Goal: Task Accomplishment & Management: Manage account settings

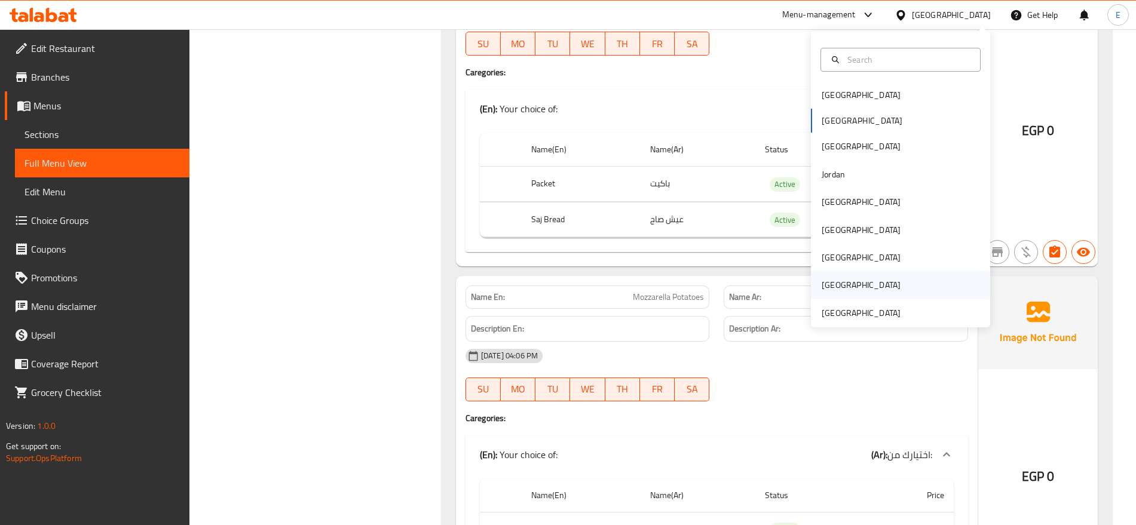
scroll to position [2152, 0]
click at [861, 308] on div "[GEOGRAPHIC_DATA]" at bounding box center [861, 313] width 79 height 13
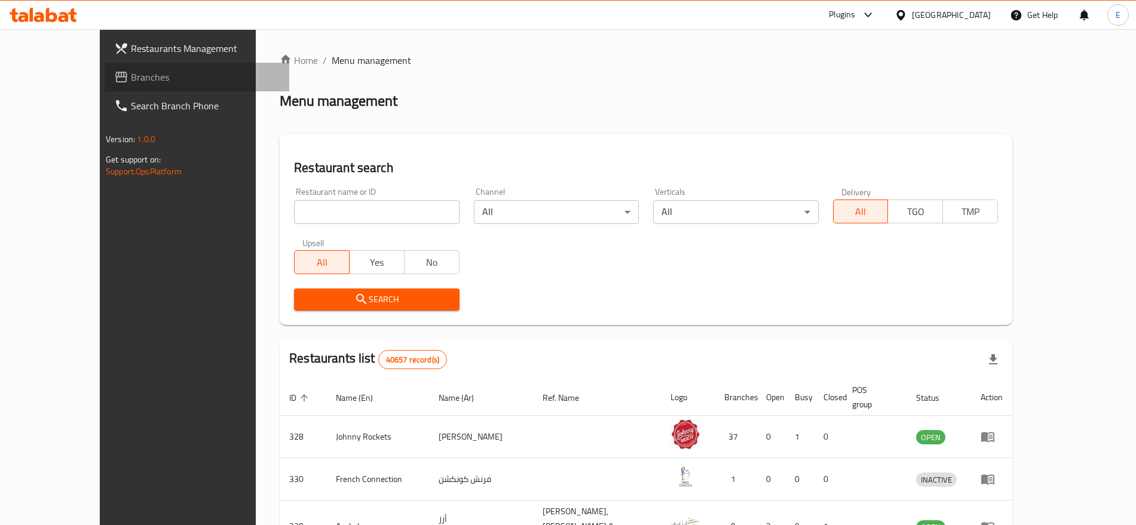
click at [131, 75] on span "Branches" at bounding box center [205, 77] width 149 height 14
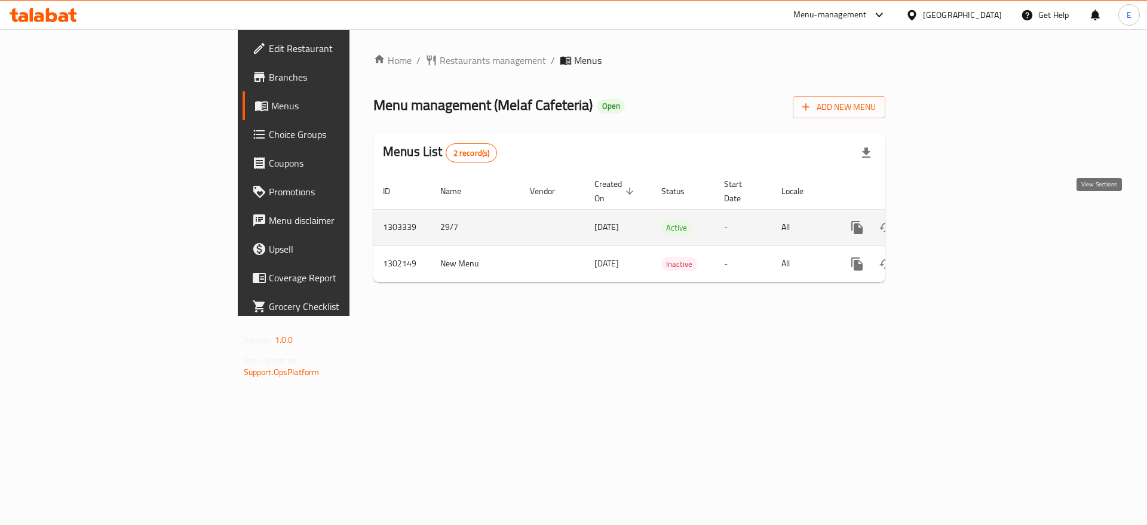
click at [949, 222] on icon "enhanced table" at bounding box center [943, 227] width 11 height 11
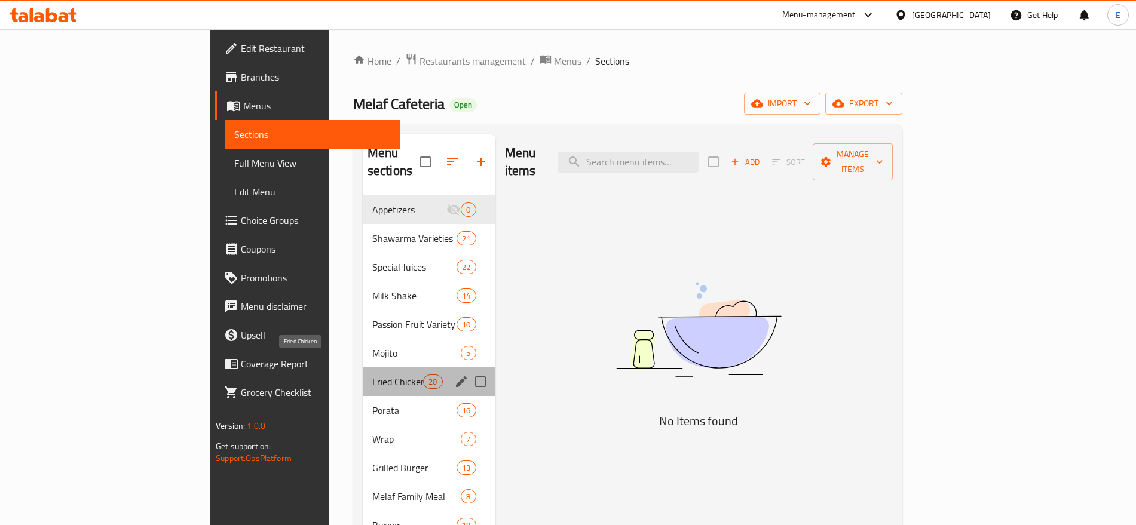
click at [372, 375] on span "Fried Chicken" at bounding box center [397, 382] width 51 height 14
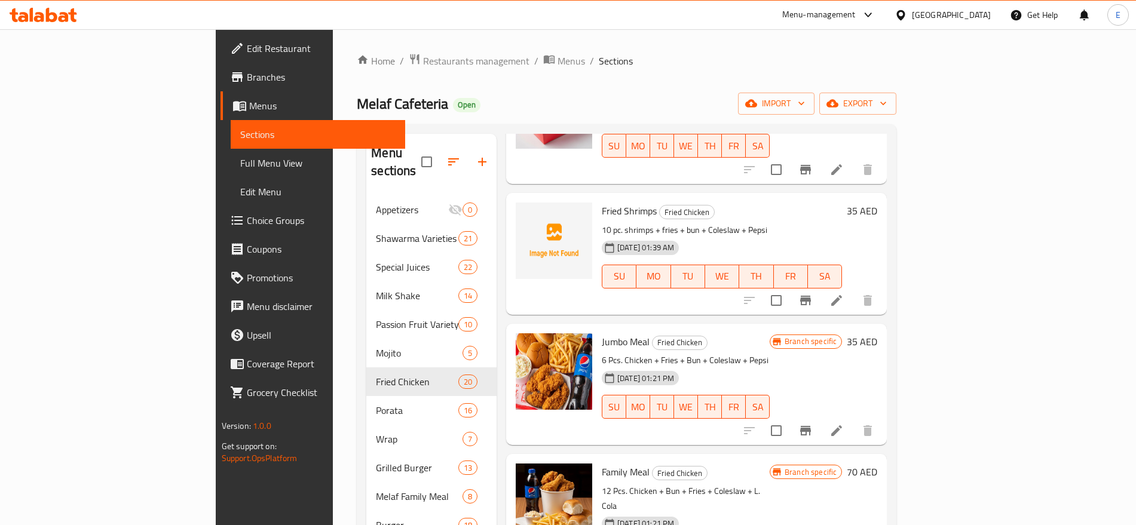
scroll to position [1759, 0]
click at [813, 424] on icon "Branch-specific-item" at bounding box center [805, 431] width 14 height 14
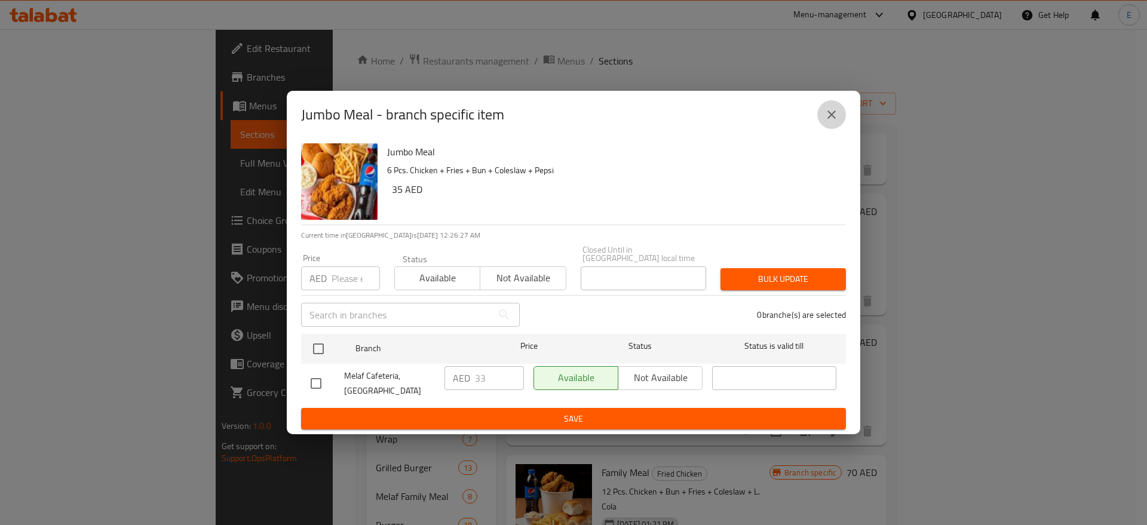
click at [829, 117] on icon "close" at bounding box center [832, 115] width 8 height 8
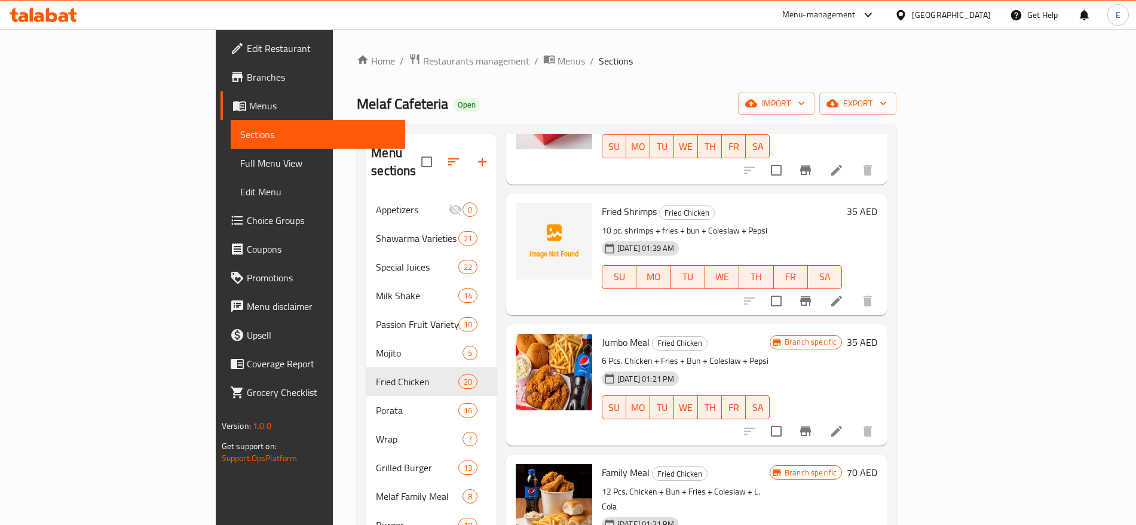
click at [877, 334] on h6 "35 AED" at bounding box center [862, 342] width 30 height 17
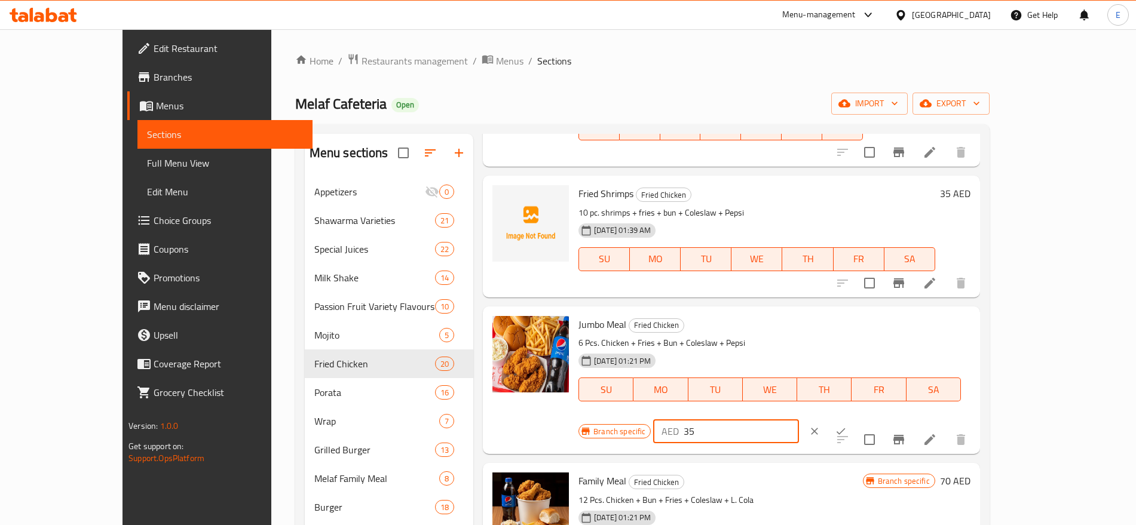
drag, startPoint x: 948, startPoint y: 329, endPoint x: 822, endPoint y: 329, distance: 125.5
click at [822, 418] on div "Branch specific AED 35 ​" at bounding box center [725, 431] width 293 height 26
type input "33"
click at [846, 429] on icon "ok" at bounding box center [841, 432] width 9 height 7
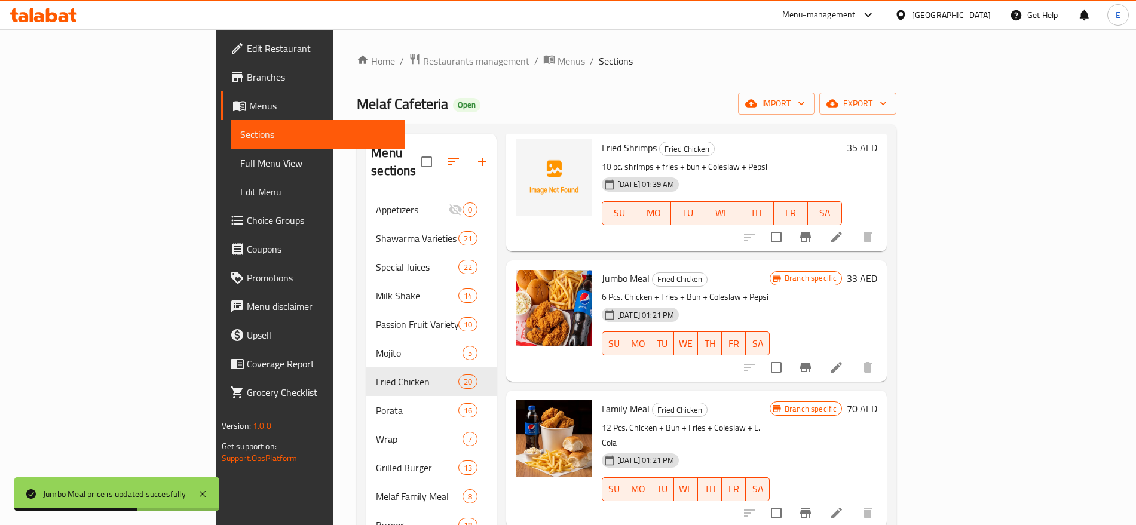
scroll to position [1822, 0]
click at [811, 509] on icon "Branch-specific-item" at bounding box center [805, 514] width 11 height 10
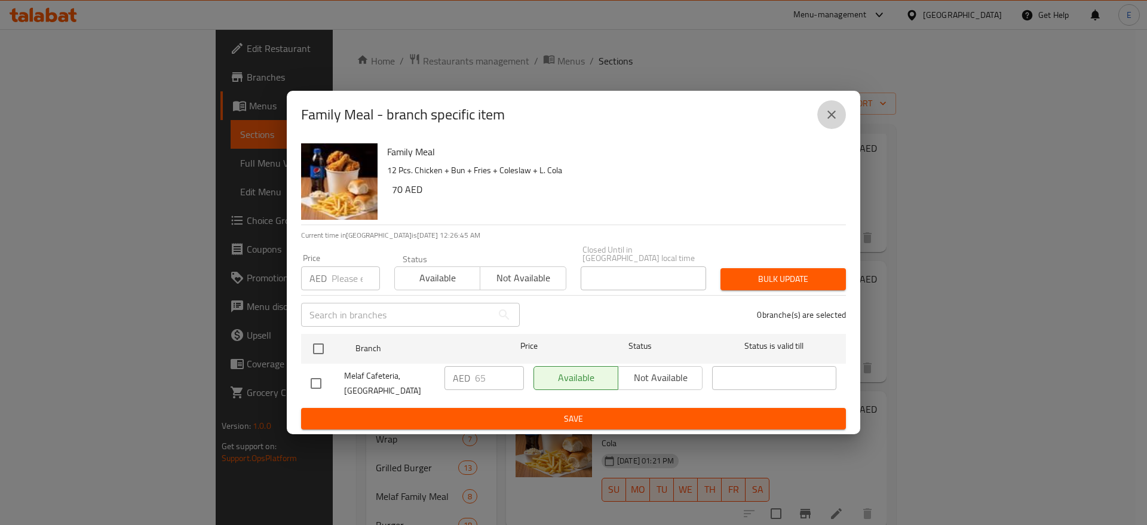
click at [831, 108] on icon "close" at bounding box center [832, 115] width 14 height 14
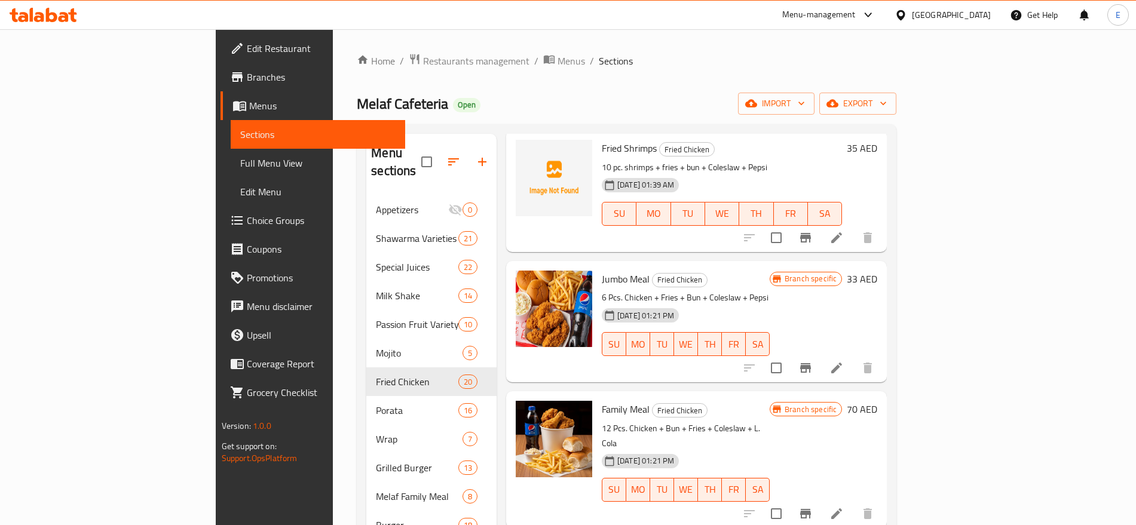
click at [877, 401] on h6 "70 AED" at bounding box center [862, 409] width 30 height 17
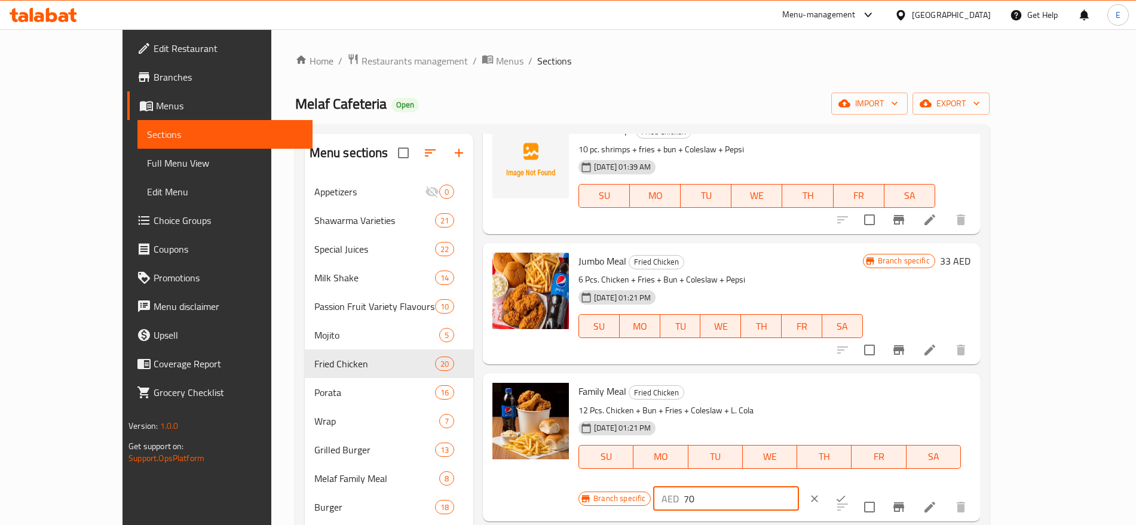
drag, startPoint x: 985, startPoint y: 391, endPoint x: 755, endPoint y: 385, distance: 230.2
click at [755, 385] on div "Family Meal Fried Chicken 12 Pcs. Chicken + Bun + Fries + Coleslaw + L. Cola 29…" at bounding box center [775, 447] width 402 height 138
type input "65"
click at [755, 385] on h6 "Family Meal Fried Chicken" at bounding box center [770, 391] width 382 height 17
click at [854, 486] on button "ok" at bounding box center [841, 499] width 26 height 26
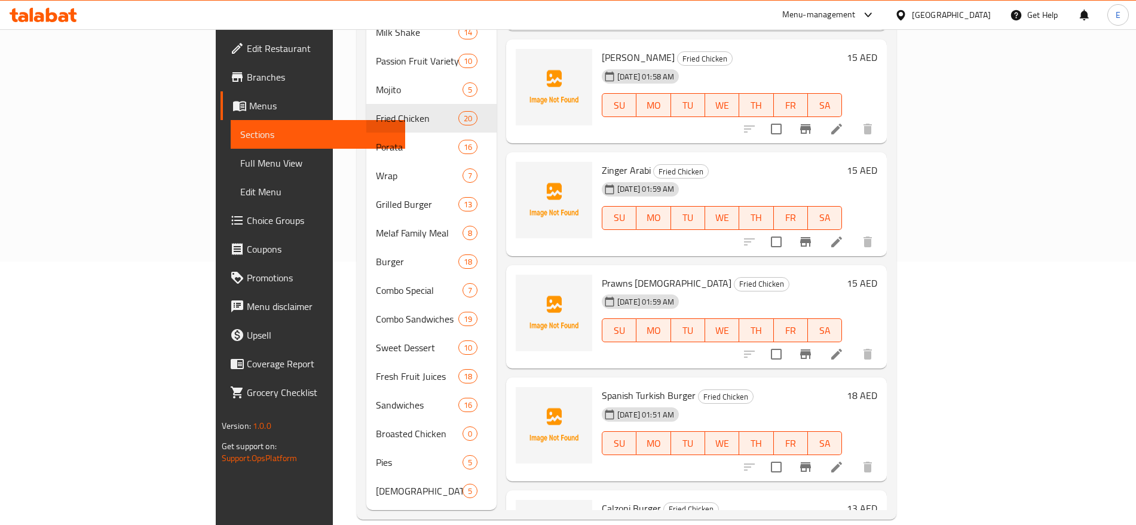
scroll to position [0, 0]
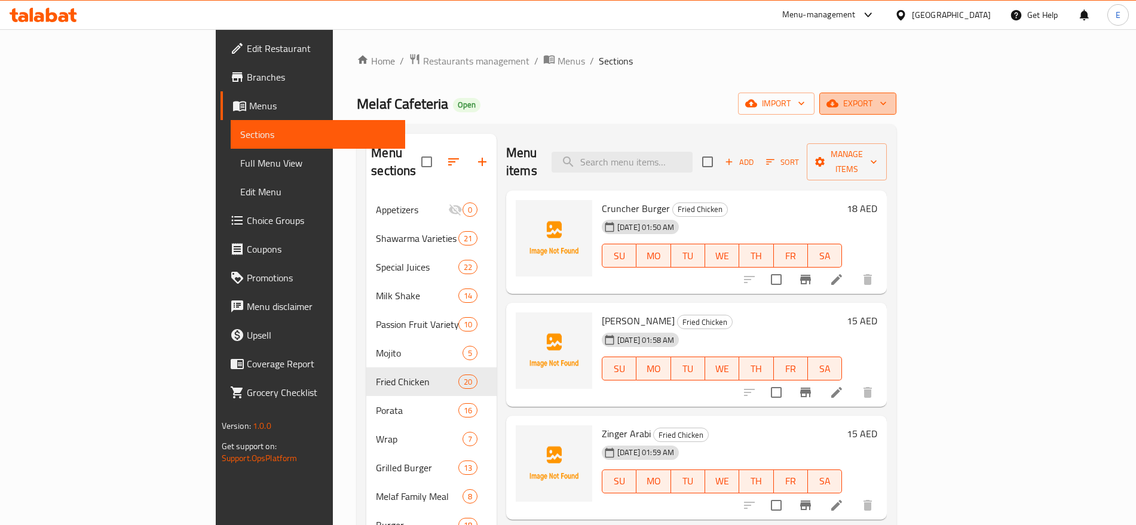
click at [887, 106] on span "export" at bounding box center [858, 103] width 58 height 15
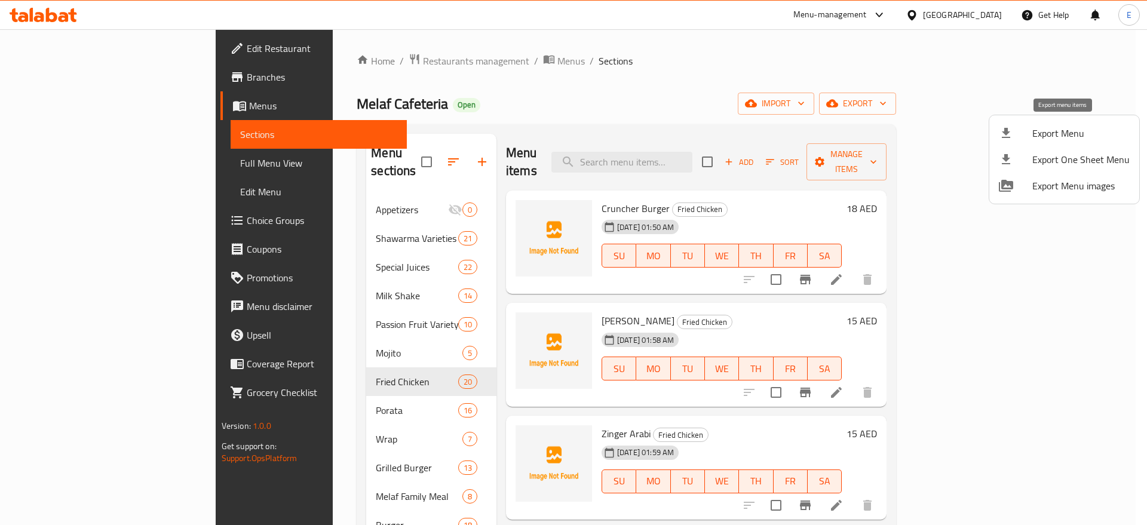
click at [1023, 137] on div at bounding box center [1015, 133] width 33 height 14
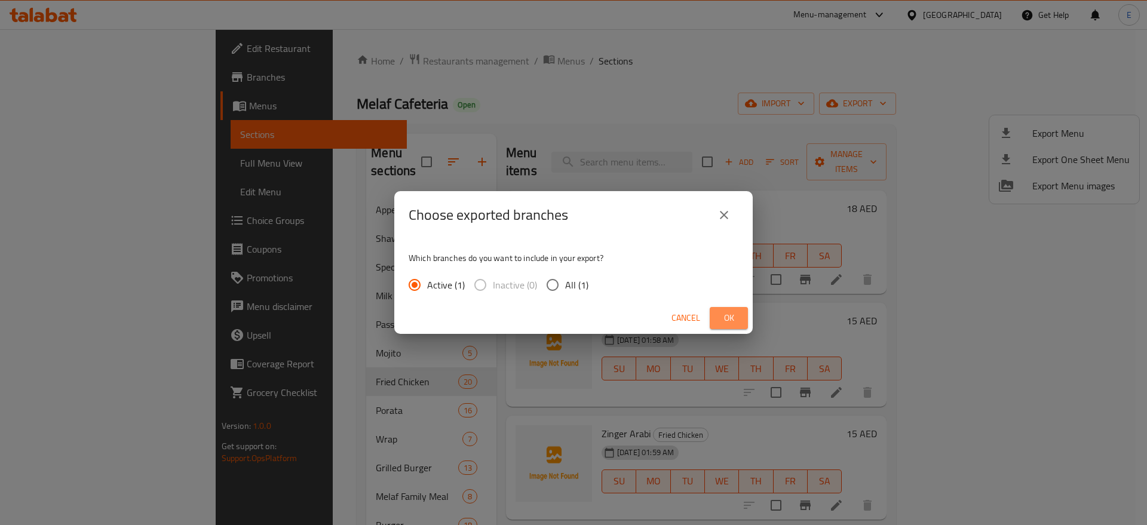
click at [722, 319] on span "Ok" at bounding box center [729, 318] width 19 height 15
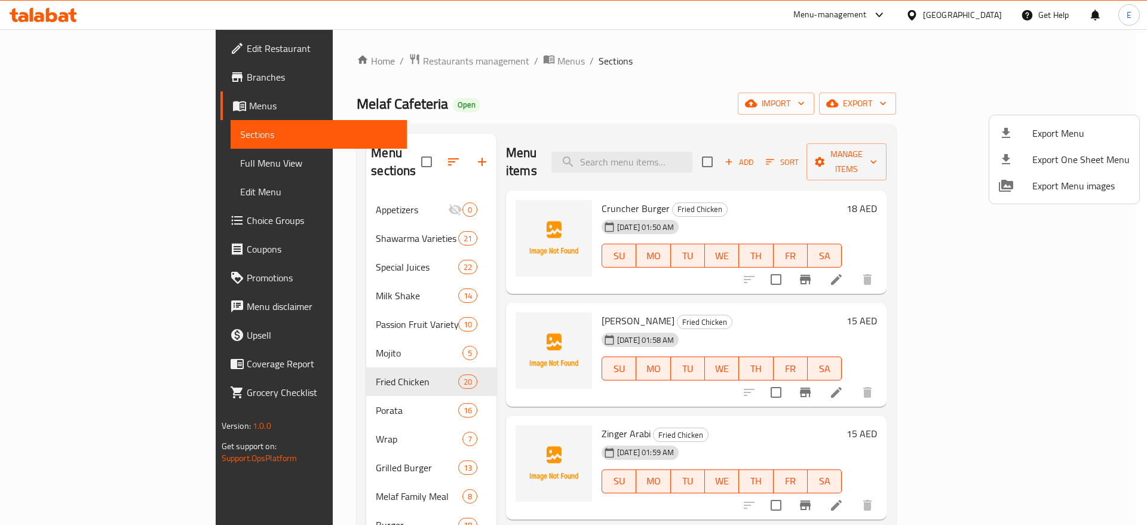
click at [69, 160] on div at bounding box center [573, 262] width 1147 height 525
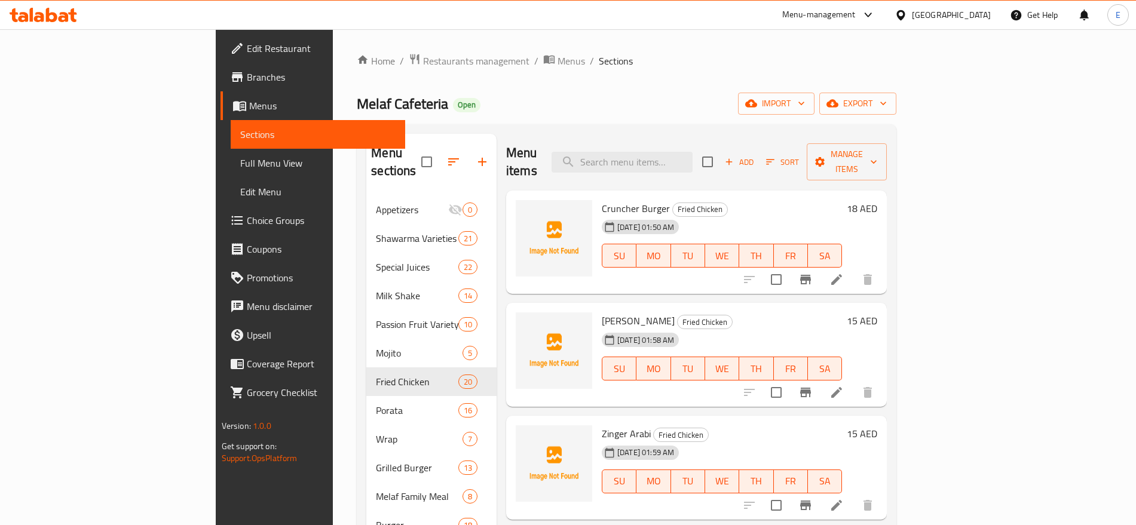
click at [240, 160] on span "Full Menu View" at bounding box center [317, 163] width 155 height 14
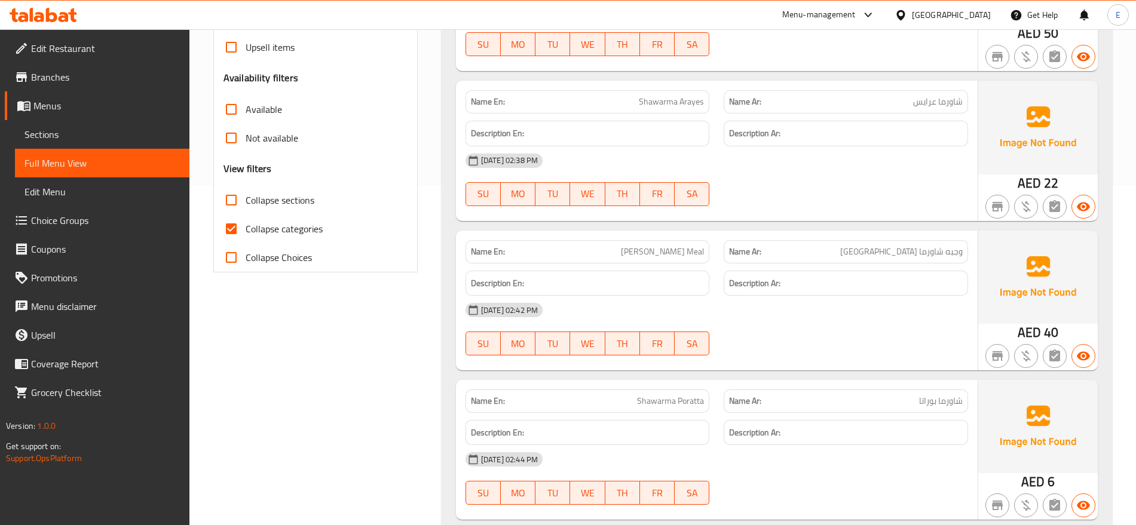
scroll to position [341, 0]
click at [271, 229] on span "Collapse categories" at bounding box center [284, 228] width 77 height 14
click at [246, 229] on input "Collapse categories" at bounding box center [231, 227] width 29 height 29
checkbox input "false"
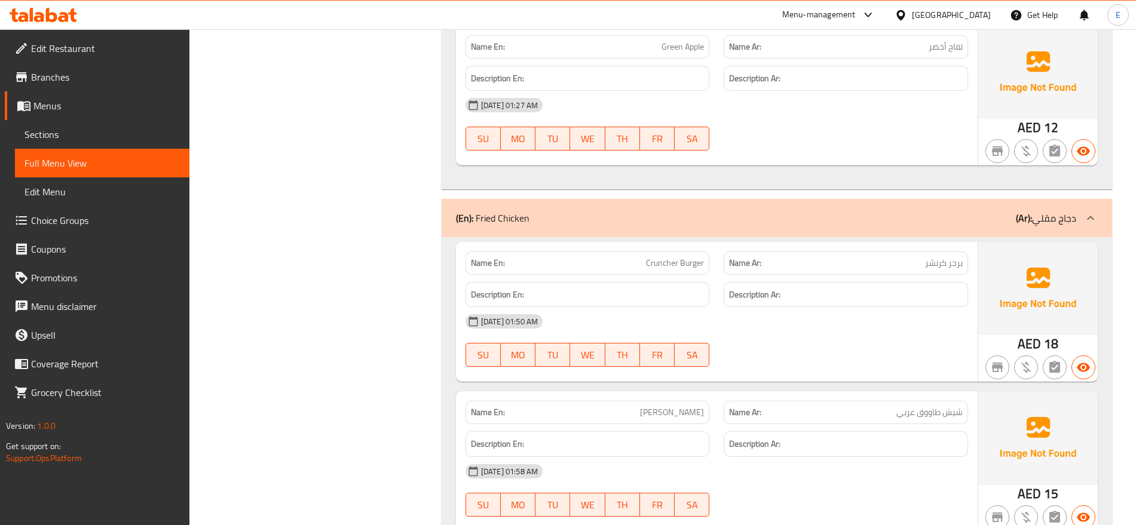
scroll to position [0, 0]
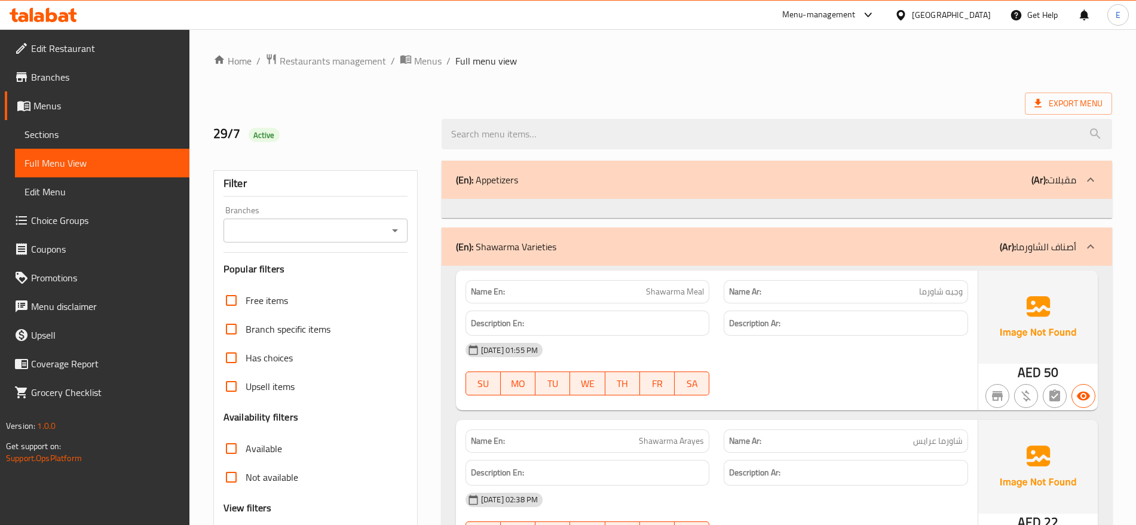
click at [278, 241] on div "Branches" at bounding box center [316, 231] width 184 height 24
click at [393, 227] on icon "Open" at bounding box center [395, 231] width 14 height 14
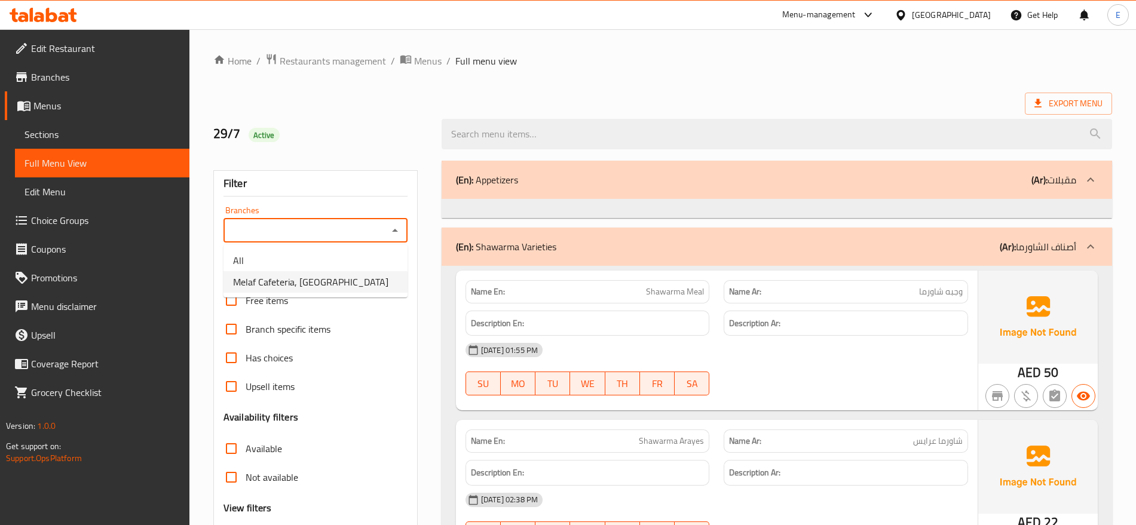
click at [328, 275] on span "Melaf Cafeteria, [GEOGRAPHIC_DATA]" at bounding box center [310, 282] width 155 height 14
type input "Melaf Cafeteria, [GEOGRAPHIC_DATA]"
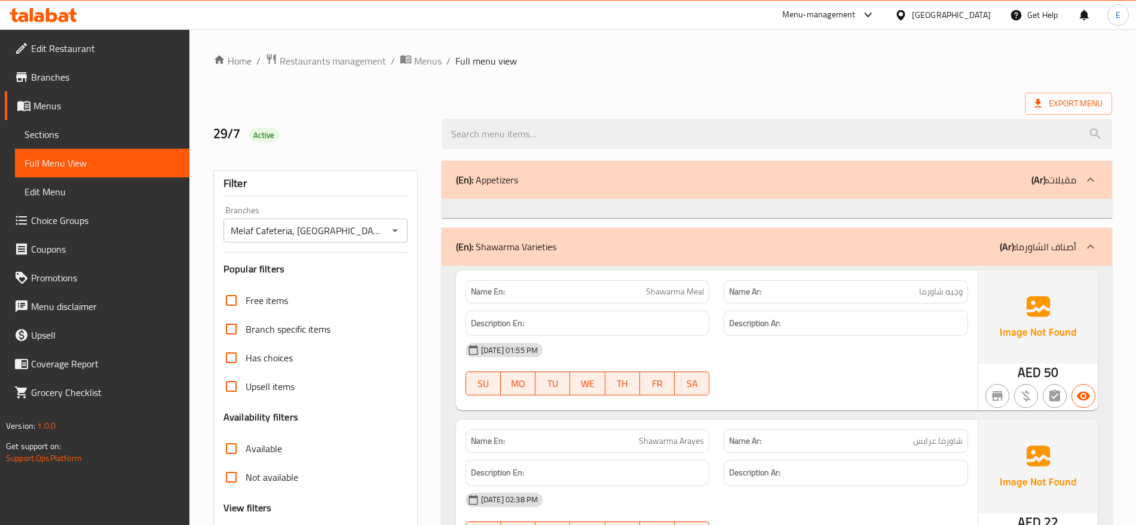
scroll to position [16038, 0]
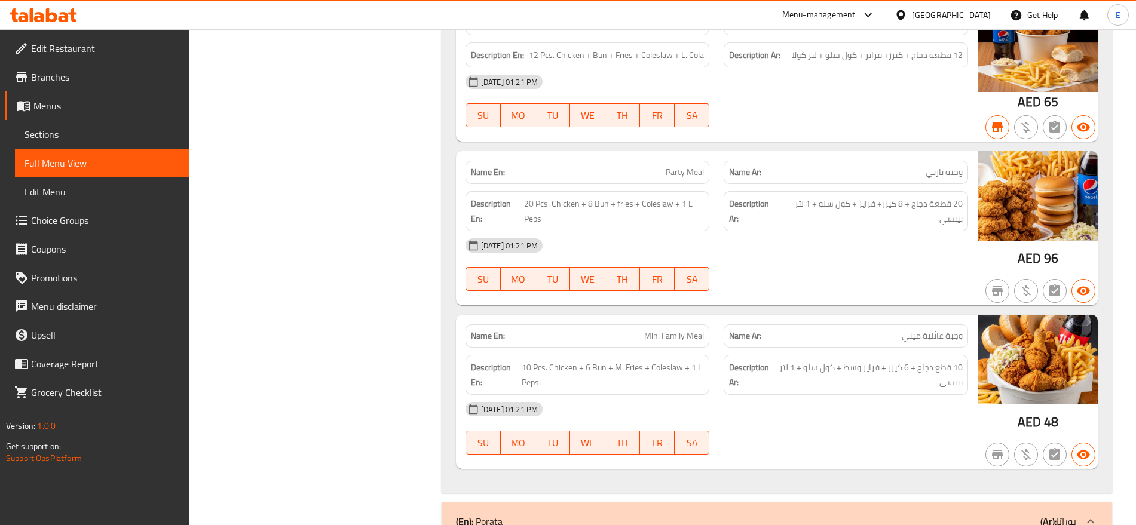
scroll to position [18844, 0]
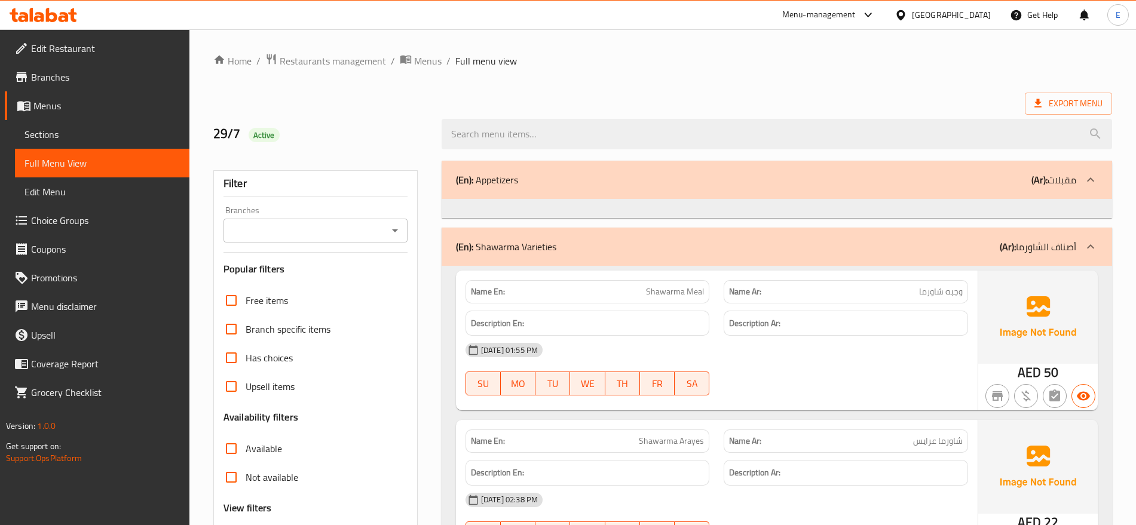
click at [59, 130] on span "Sections" at bounding box center [102, 134] width 155 height 14
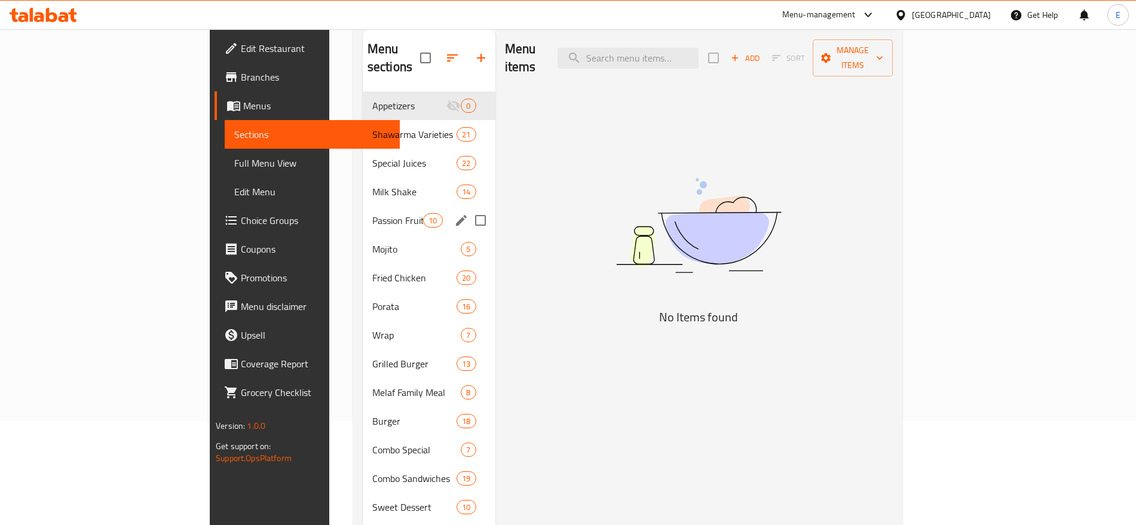
scroll to position [105, 0]
click at [372, 270] on span "Fried Chicken" at bounding box center [397, 277] width 51 height 14
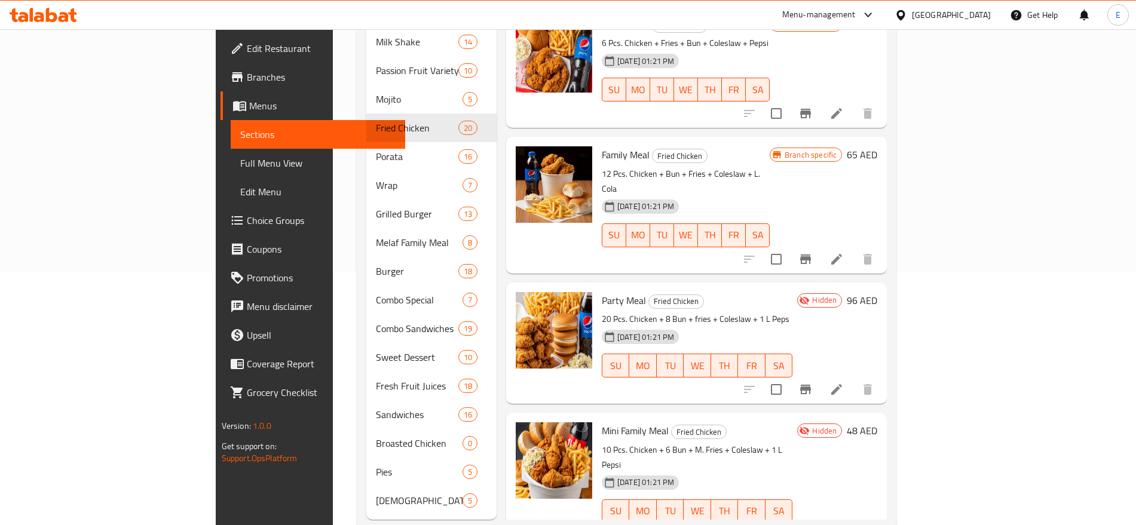
scroll to position [264, 0]
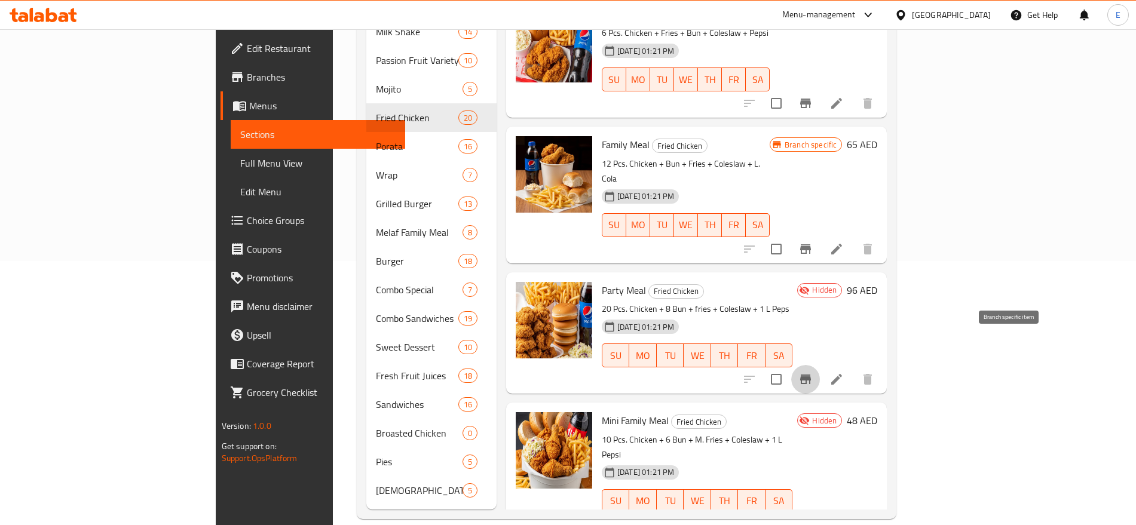
click at [813, 372] on icon "Branch-specific-item" at bounding box center [805, 379] width 14 height 14
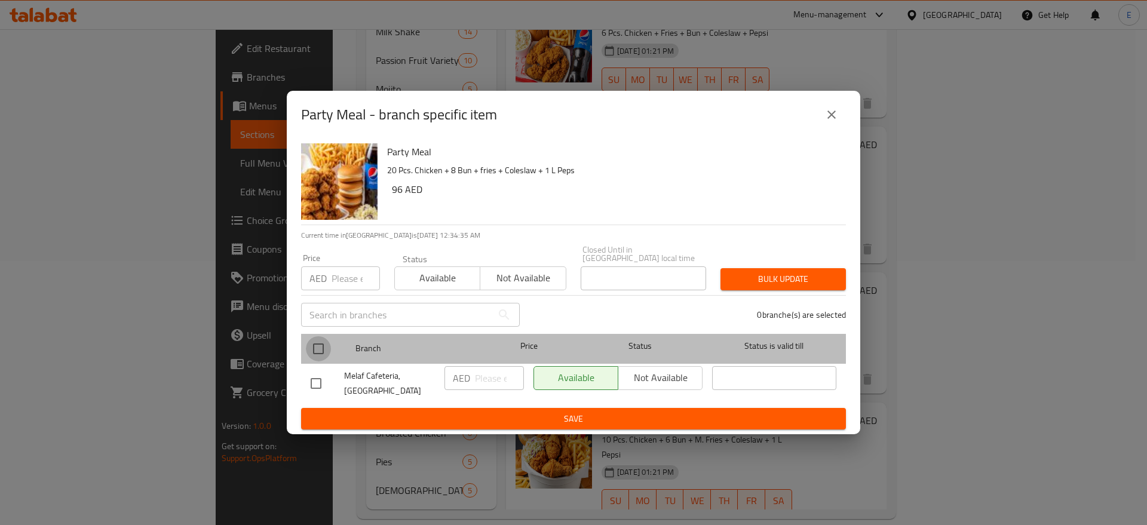
click at [314, 351] on input "checkbox" at bounding box center [318, 348] width 25 height 25
checkbox input "true"
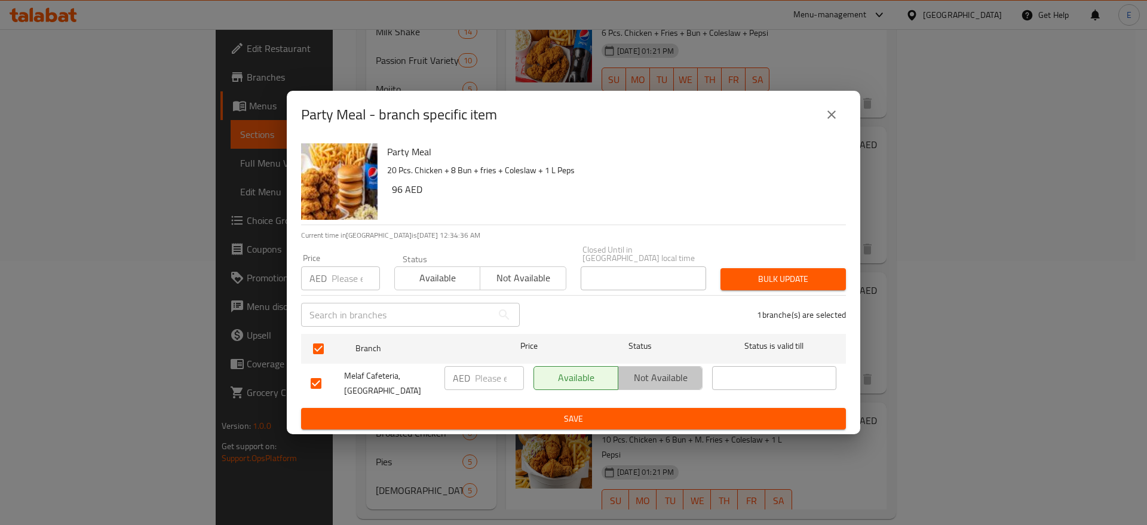
click at [629, 380] on span "Not available" at bounding box center [660, 377] width 75 height 17
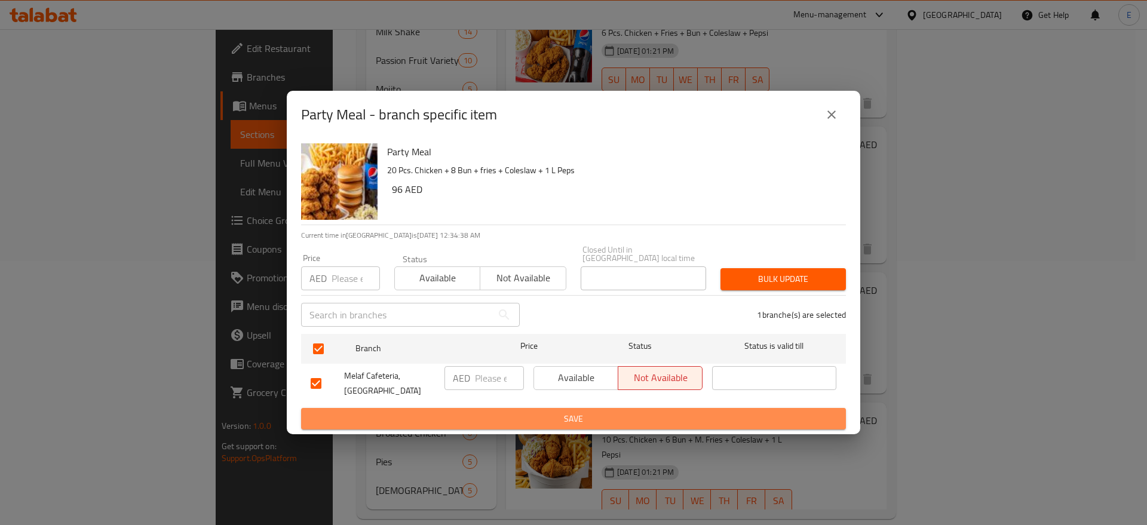
click at [545, 426] on span "Save" at bounding box center [574, 419] width 526 height 15
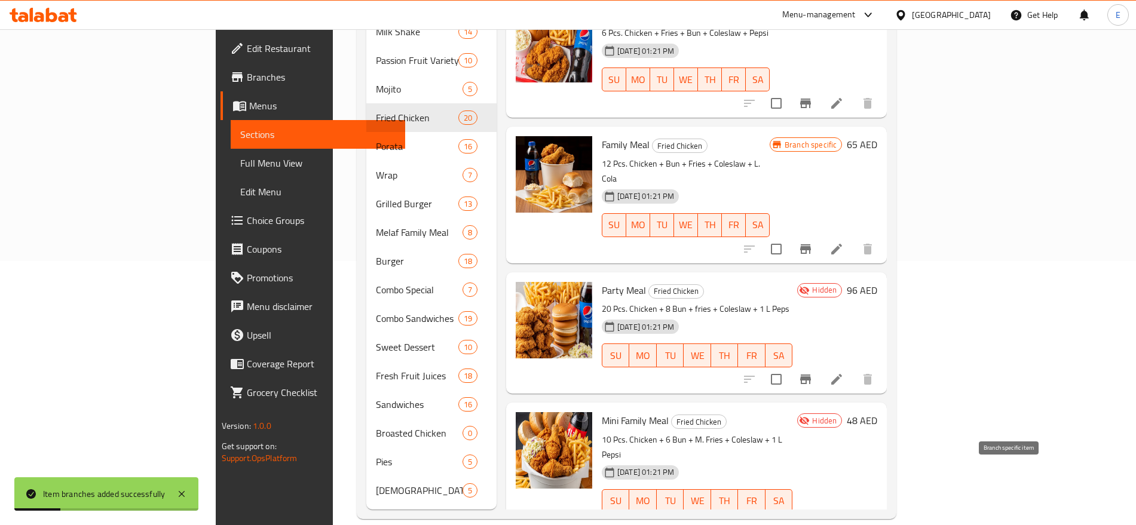
click at [820, 511] on button "Branch-specific-item" at bounding box center [805, 525] width 29 height 29
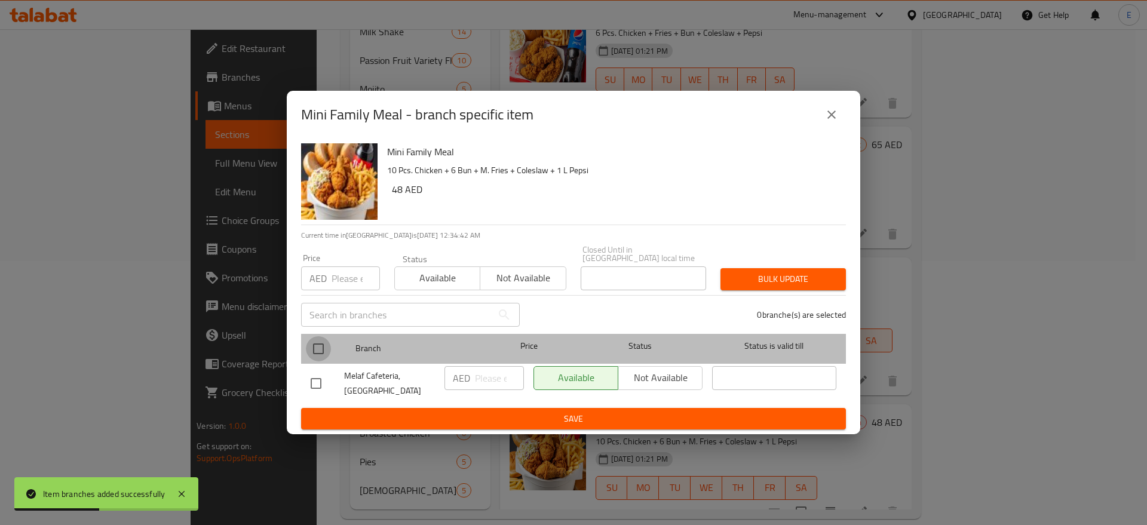
click at [320, 344] on input "checkbox" at bounding box center [318, 348] width 25 height 25
checkbox input "true"
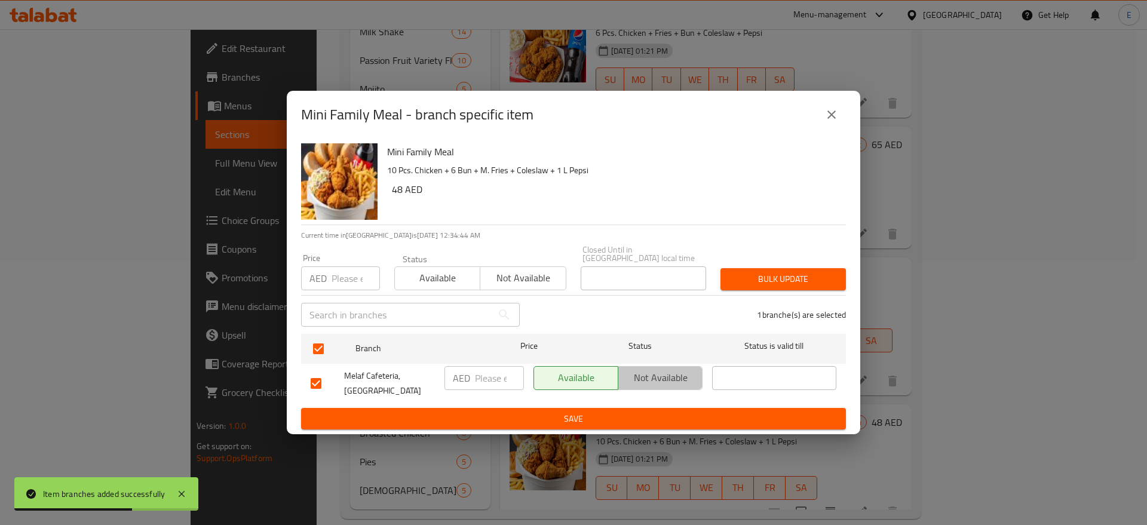
click at [642, 387] on button "Not available" at bounding box center [660, 378] width 85 height 24
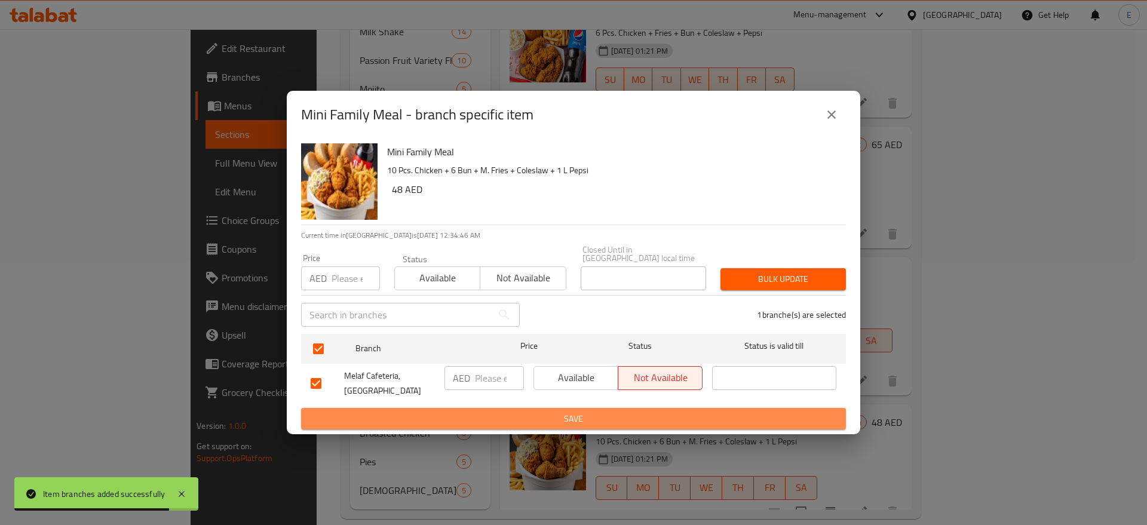
click at [566, 422] on span "Save" at bounding box center [574, 419] width 526 height 15
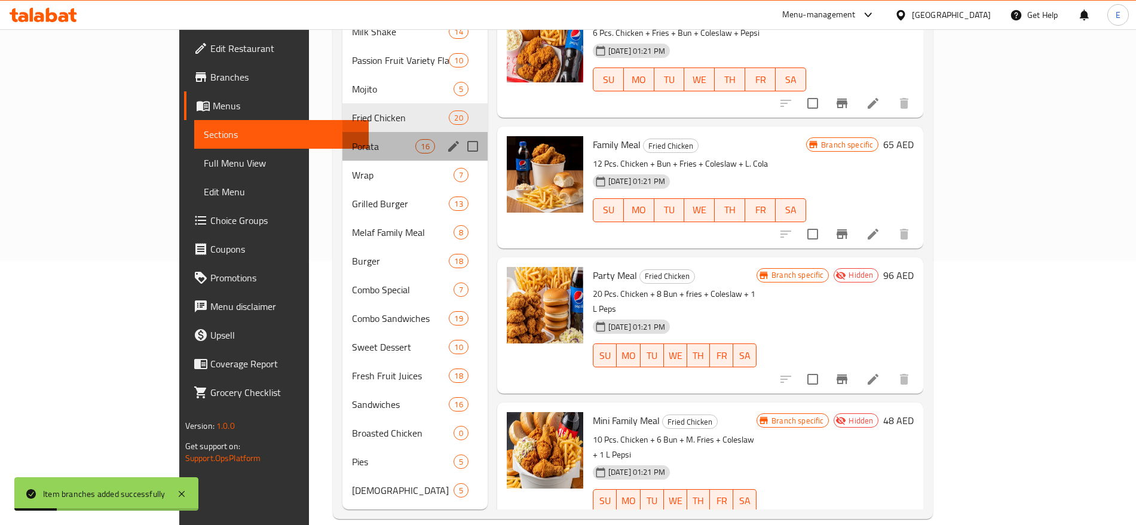
click at [342, 132] on div "Porata 16" at bounding box center [414, 146] width 145 height 29
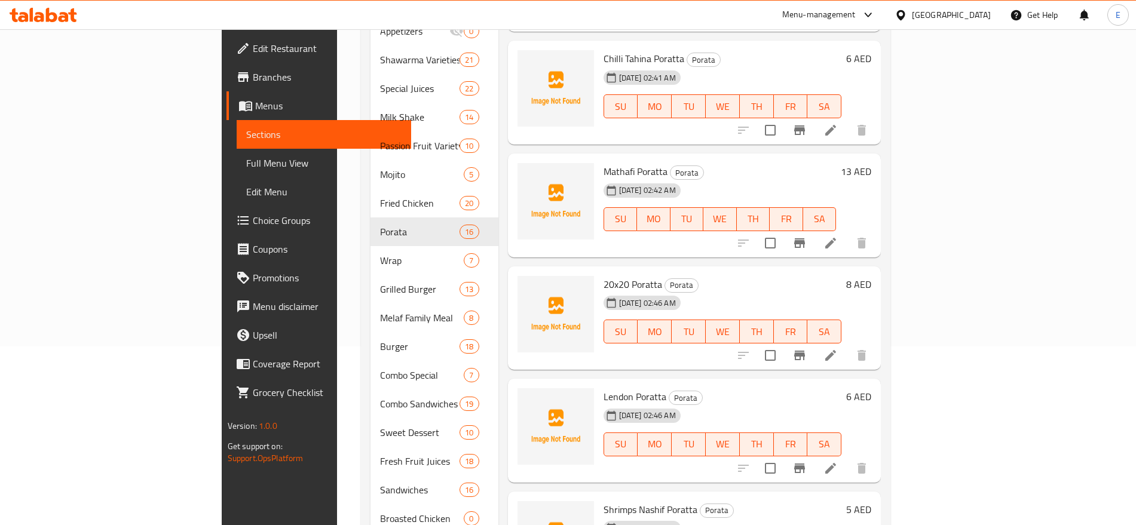
scroll to position [264, 0]
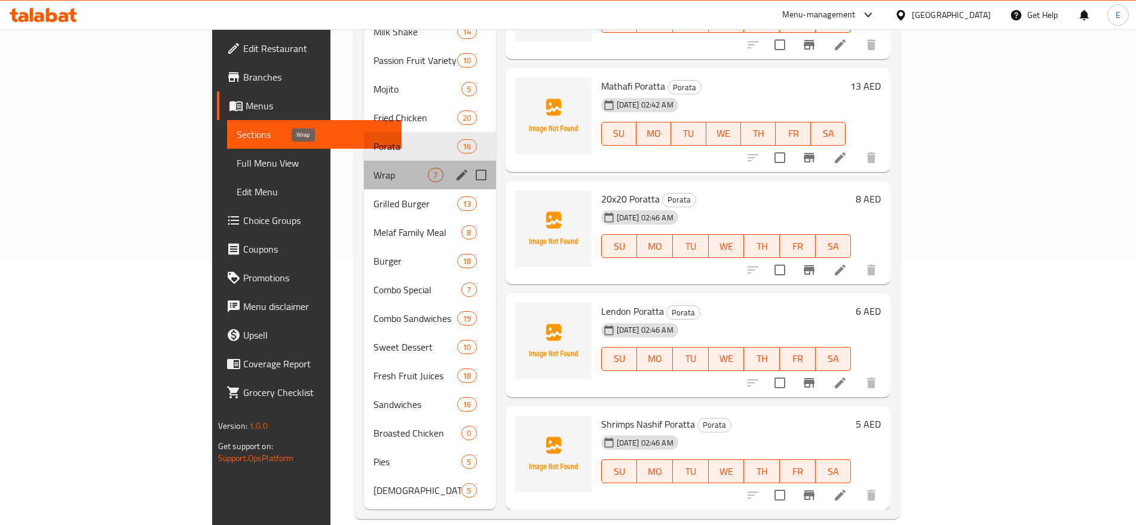
click at [374, 168] on span "Wrap" at bounding box center [401, 175] width 54 height 14
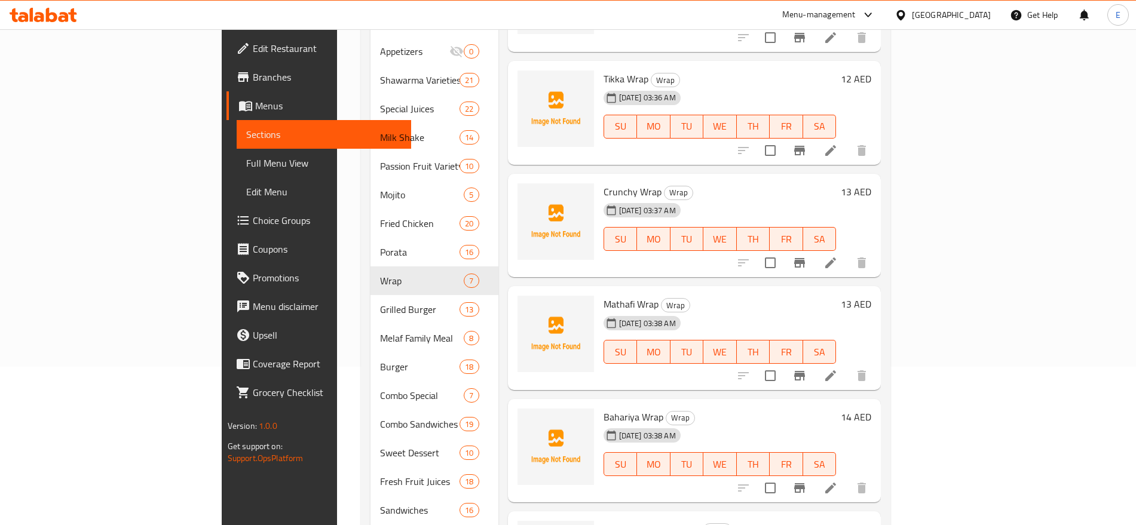
scroll to position [264, 0]
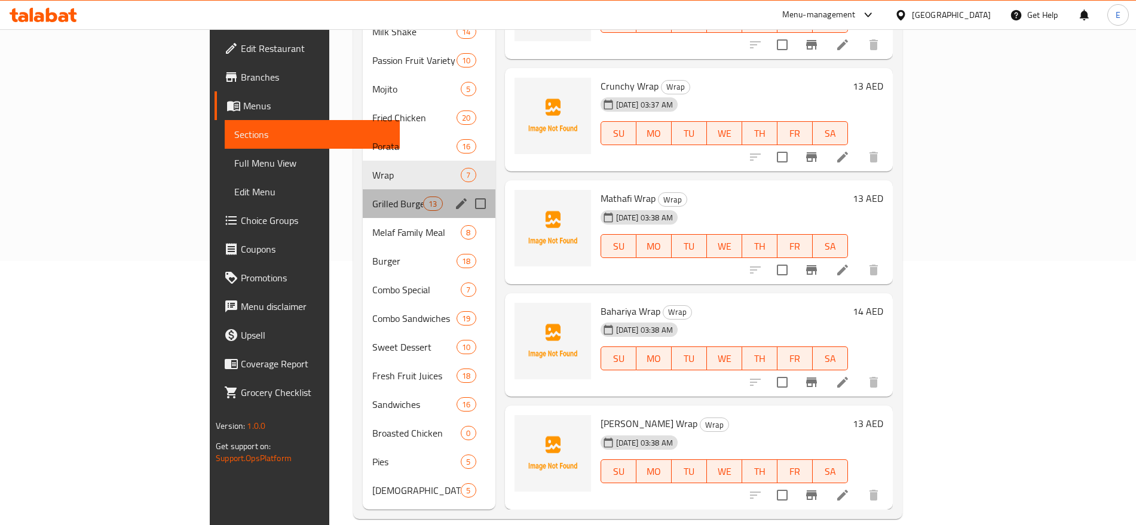
click at [365, 189] on div "Grilled Burger 13" at bounding box center [429, 203] width 133 height 29
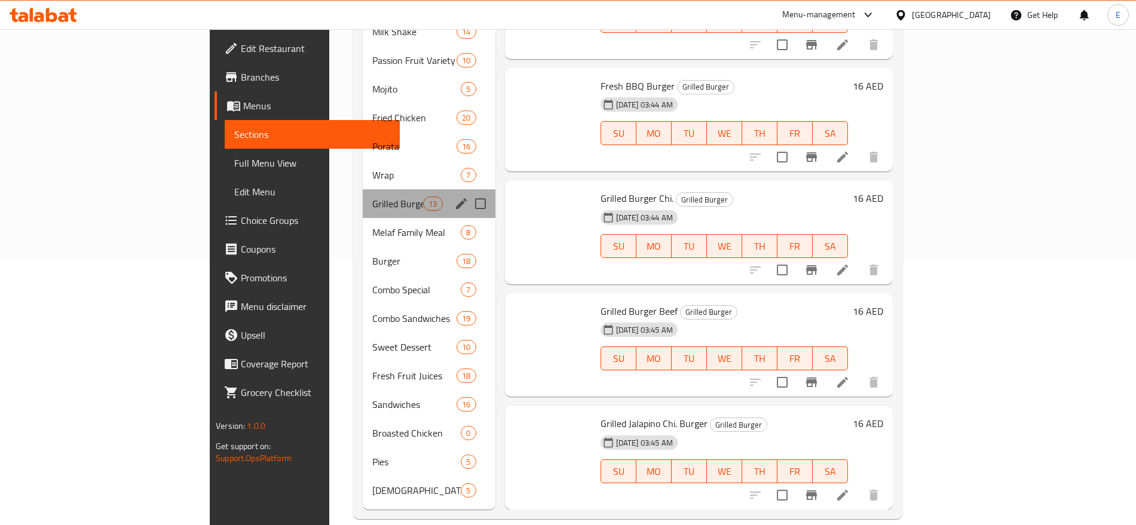
click at [365, 189] on div "Grilled Burger 13" at bounding box center [429, 203] width 133 height 29
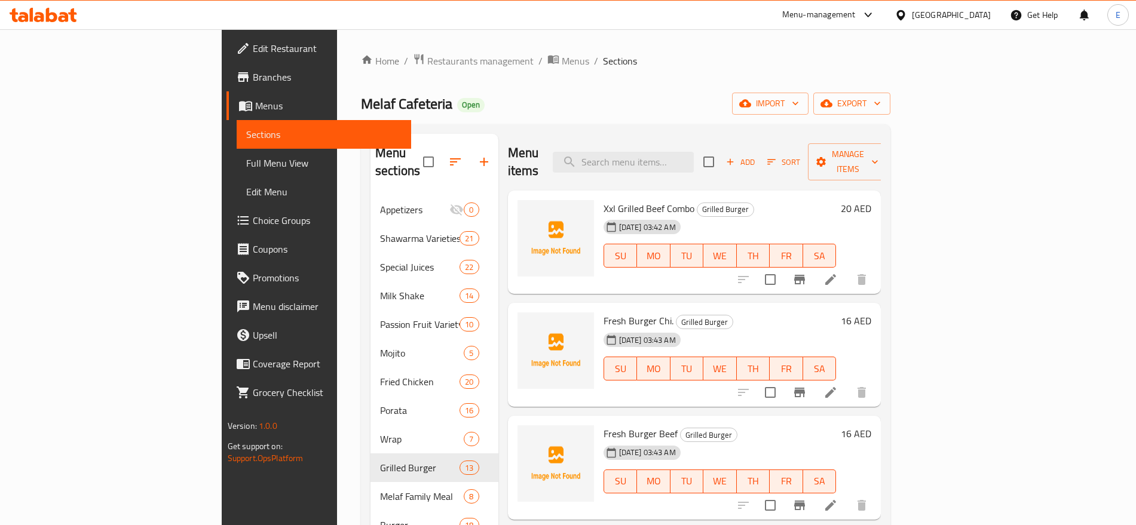
click at [888, 163] on div "Add Sort Manage items" at bounding box center [795, 161] width 185 height 37
click at [800, 156] on span "Sort" at bounding box center [783, 162] width 33 height 14
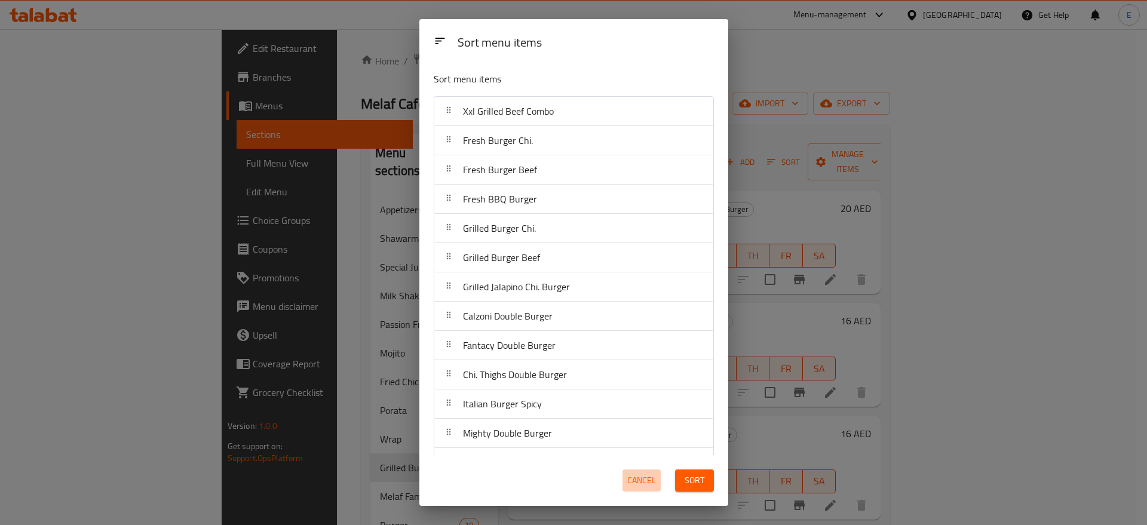
click at [629, 470] on button "Cancel" at bounding box center [642, 481] width 38 height 22
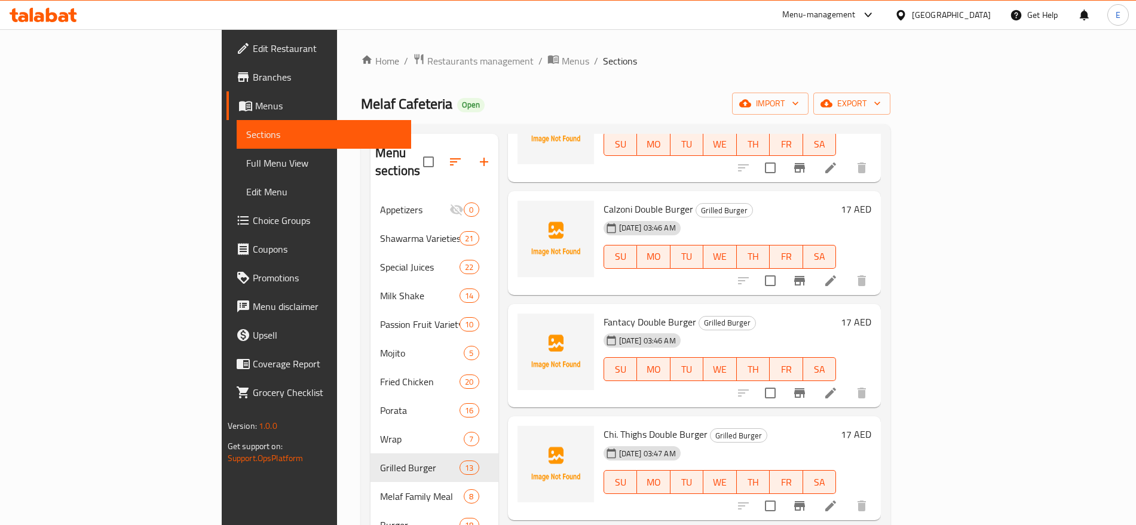
scroll to position [797, 0]
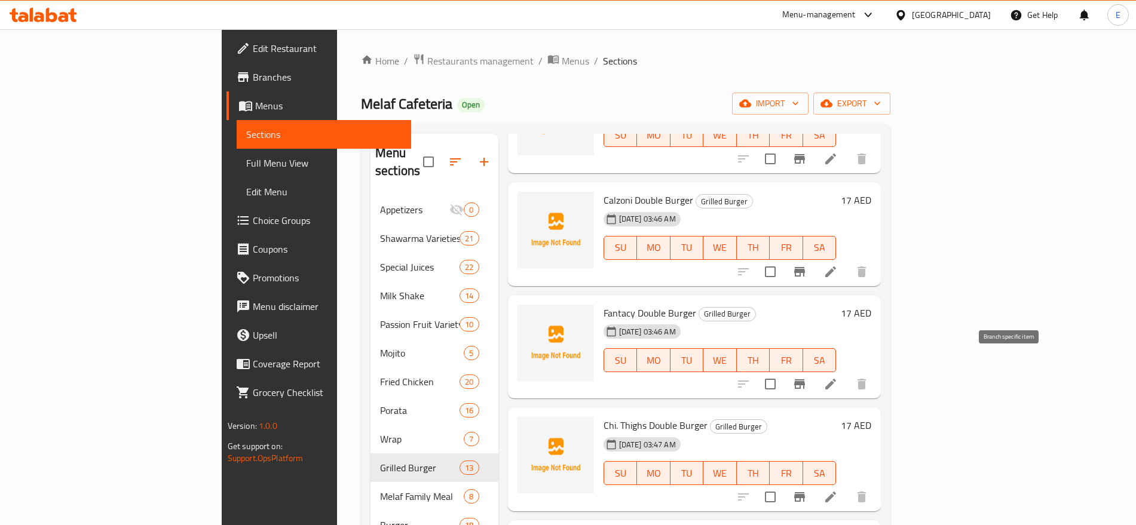
click at [807, 377] on icon "Branch-specific-item" at bounding box center [799, 384] width 14 height 14
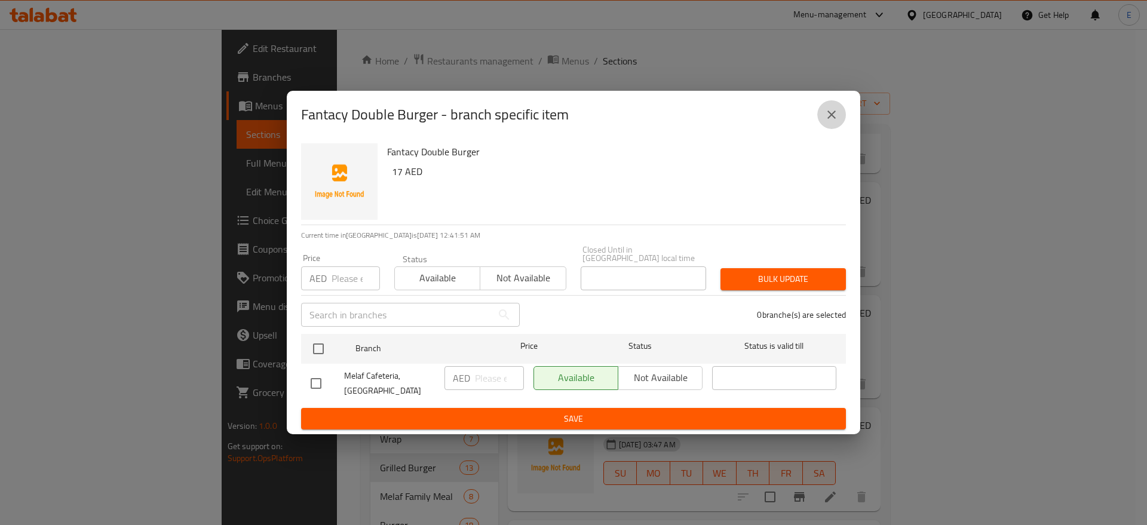
click at [831, 112] on icon "close" at bounding box center [832, 115] width 14 height 14
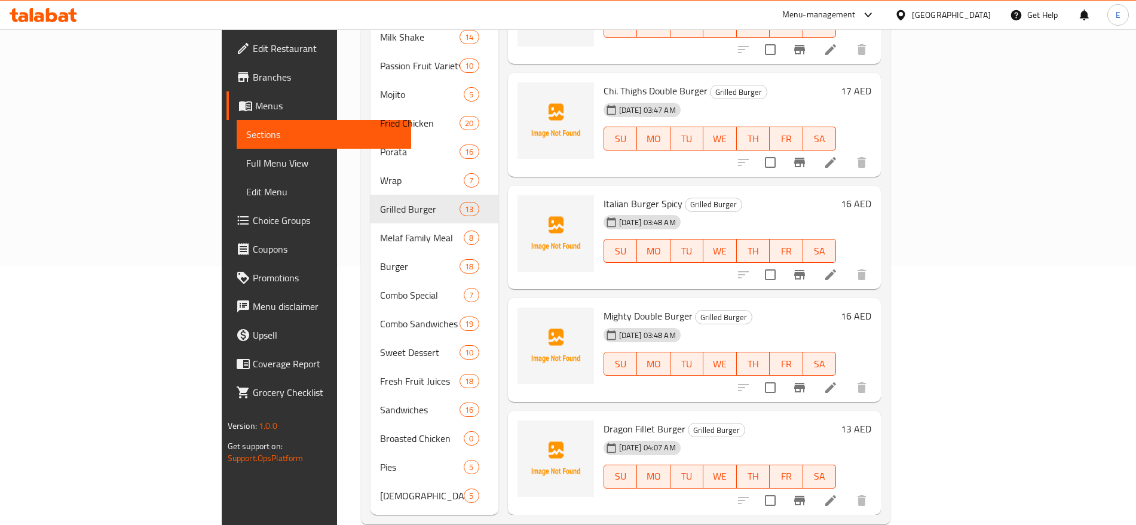
scroll to position [264, 0]
